Goal: Navigation & Orientation: Find specific page/section

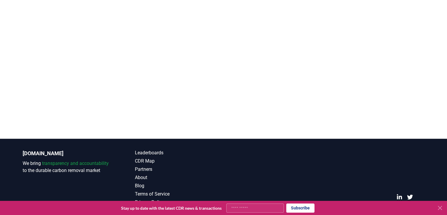
scroll to position [173, 0]
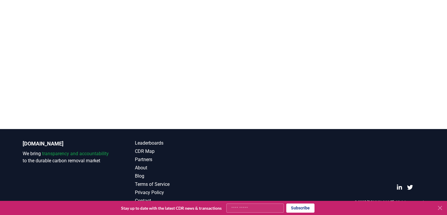
click at [2, 83] on div at bounding box center [223, 21] width 447 height 215
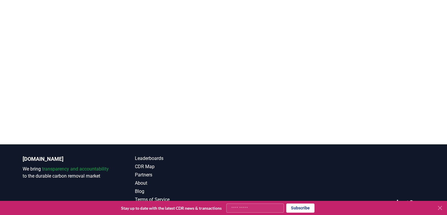
scroll to position [143, 0]
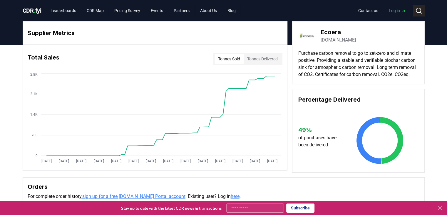
click at [417, 10] on icon at bounding box center [418, 10] width 7 height 7
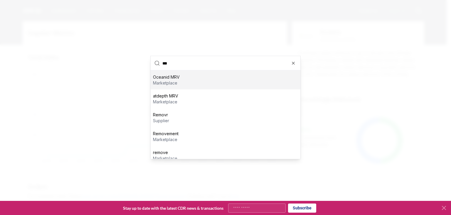
type input "***"
click at [196, 78] on div "Oceanid MRV marketplace" at bounding box center [226, 80] width 150 height 19
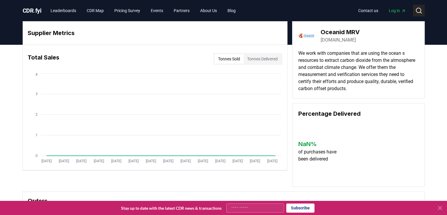
click at [417, 12] on circle at bounding box center [418, 10] width 5 height 5
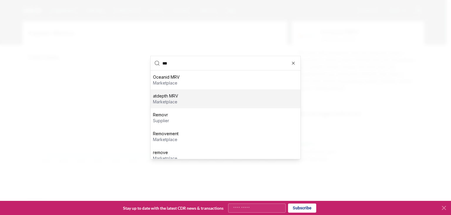
click at [207, 100] on div "atdepth MRV marketplace" at bounding box center [226, 98] width 150 height 19
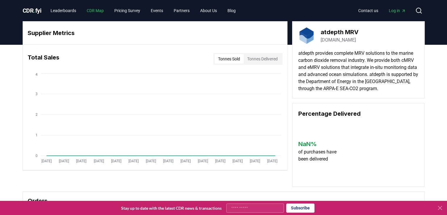
click at [95, 10] on link "CDR Map" at bounding box center [95, 10] width 26 height 11
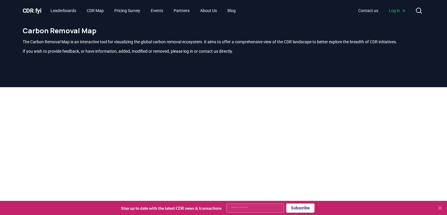
click at [18, 140] on div at bounding box center [223, 194] width 447 height 215
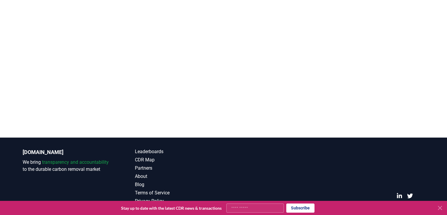
scroll to position [173, 0]
